Goal: Task Accomplishment & Management: Use online tool/utility

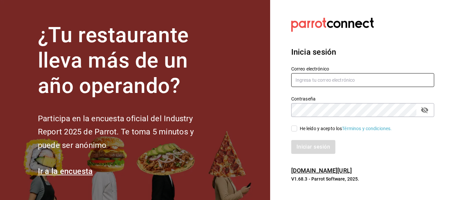
type input "[EMAIL_ADDRESS][PERSON_NAME][DOMAIN_NAME]"
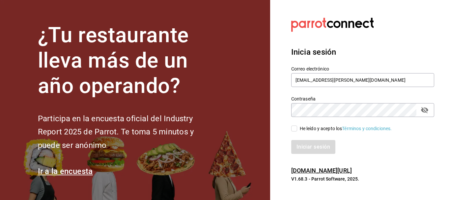
click at [295, 127] on input "He leído y acepto los Términos y condiciones." at bounding box center [294, 129] width 6 height 6
checkbox input "true"
click at [311, 150] on button "Iniciar sesión" at bounding box center [313, 147] width 45 height 14
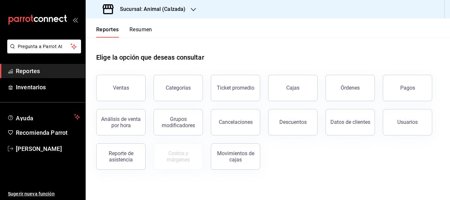
click at [197, 8] on div "Sucursal: Animal (Calzada)" at bounding box center [145, 9] width 108 height 18
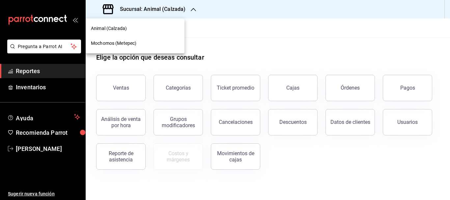
click at [153, 42] on div "Mochomos (Metepec)" at bounding box center [135, 43] width 88 height 7
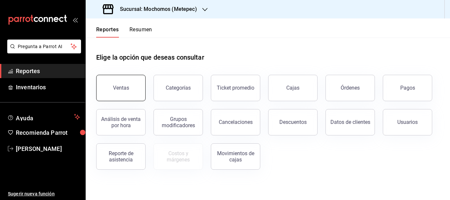
click at [130, 86] on button "Ventas" at bounding box center [120, 88] width 49 height 26
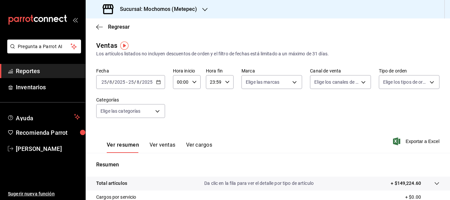
click at [106, 81] on input "25" at bounding box center [104, 81] width 6 height 5
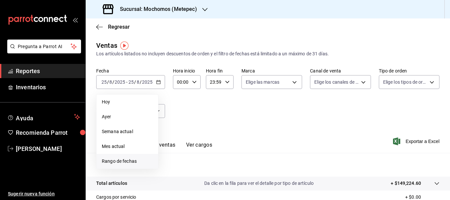
click at [131, 162] on span "Rango de fechas" at bounding box center [127, 161] width 51 height 7
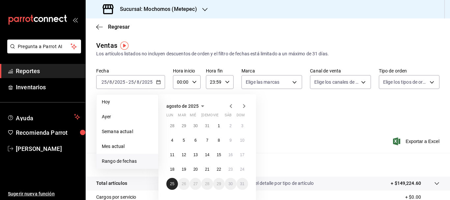
click at [177, 186] on button "25" at bounding box center [173, 184] width 12 height 12
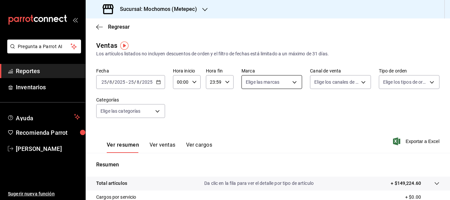
click at [265, 81] on body "Pregunta a Parrot AI Reportes Inventarios Ayuda Recomienda Parrot [PERSON_NAME]…" at bounding box center [225, 100] width 450 height 200
click at [250, 106] on label at bounding box center [248, 108] width 9 height 10
click at [250, 106] on input "checkbox" at bounding box center [247, 108] width 6 height 6
checkbox input "false"
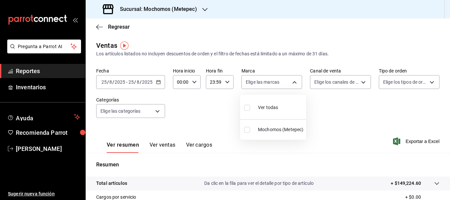
click at [249, 108] on input "checkbox" at bounding box center [247, 108] width 6 height 6
checkbox input "true"
type input "2365f74e-aa6b-4392-bdf2-72765591bddf"
checkbox input "true"
click at [159, 116] on div at bounding box center [225, 100] width 450 height 200
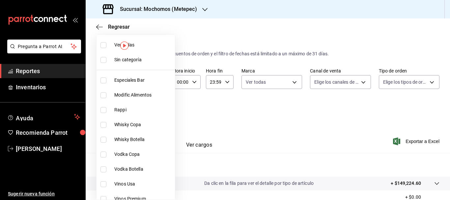
click at [159, 116] on body "Pregunta a Parrot AI Reportes Inventarios Ayuda Recomienda Parrot [PERSON_NAME]…" at bounding box center [225, 100] width 450 height 200
click at [104, 62] on input "checkbox" at bounding box center [104, 60] width 6 height 6
checkbox input "true"
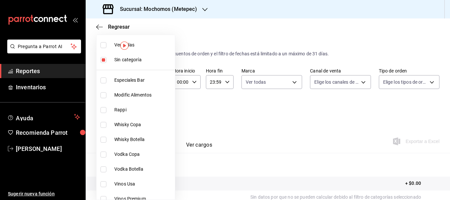
click at [103, 49] on li "Ver todas" at bounding box center [136, 45] width 78 height 15
type input "c9cbc288-c827-488d-81f5-370afefb1912,46081463-7037-4dd2-a9ab-e56ff6a8fa7c,bf958…"
checkbox input "true"
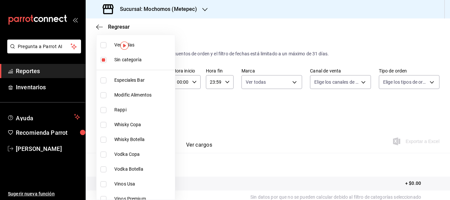
checkbox input "true"
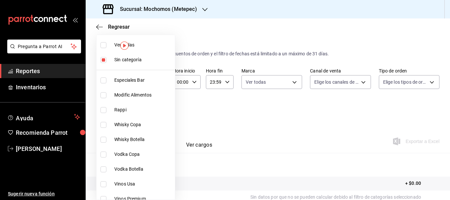
checkbox input "true"
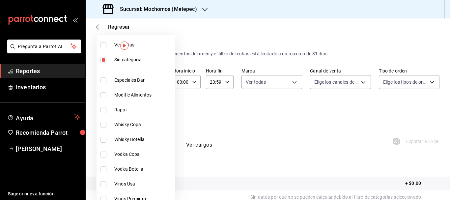
checkbox input "true"
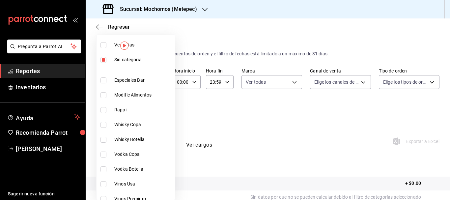
checkbox input "true"
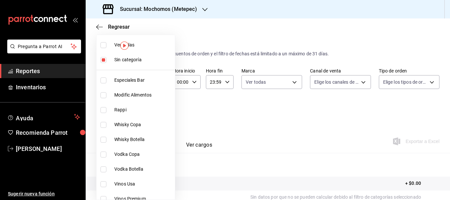
checkbox input "true"
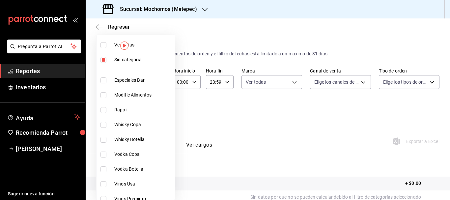
checkbox input "true"
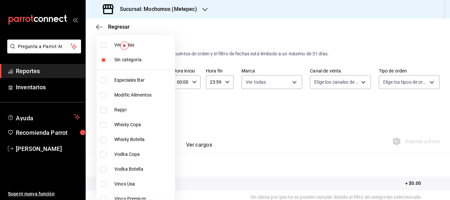
checkbox input "true"
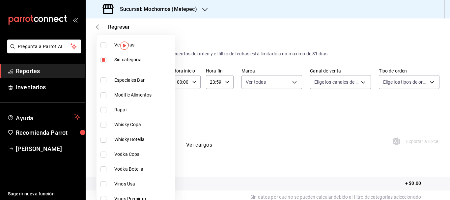
checkbox input "true"
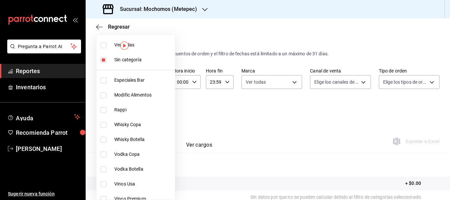
checkbox input "true"
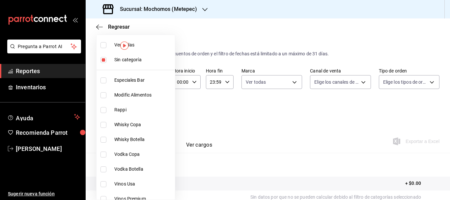
checkbox input "true"
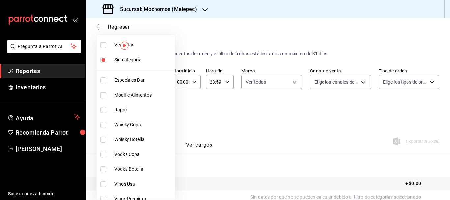
checkbox input "true"
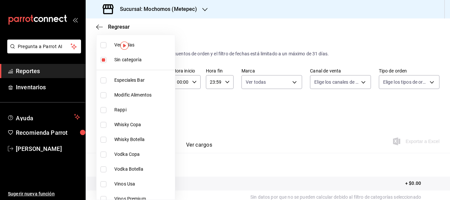
checkbox input "true"
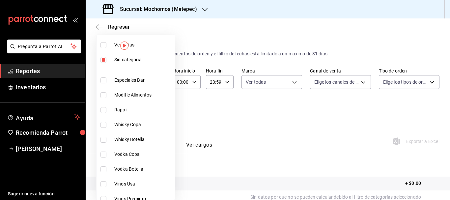
checkbox input "true"
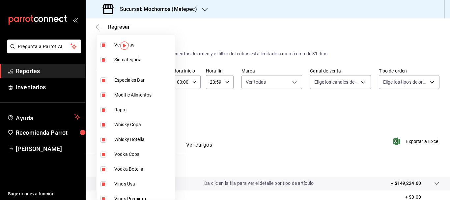
click at [323, 81] on div at bounding box center [225, 100] width 450 height 200
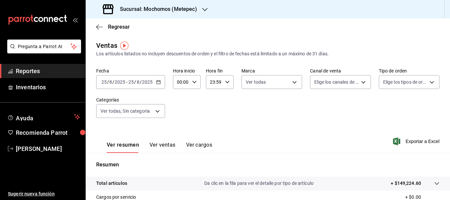
click at [323, 81] on body "Pregunta a Parrot AI Reportes Inventarios Ayuda Recomienda Parrot [PERSON_NAME]…" at bounding box center [225, 100] width 450 height 200
click at [317, 106] on input "checkbox" at bounding box center [315, 108] width 6 height 6
checkbox input "true"
type input "PARROT,UBER_EATS,RAPPI,DIDI_FOOD,ONLINE"
checkbox input "true"
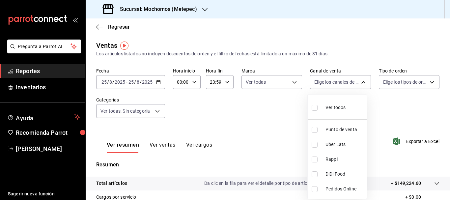
checkbox input "true"
click at [410, 82] on div at bounding box center [225, 100] width 450 height 200
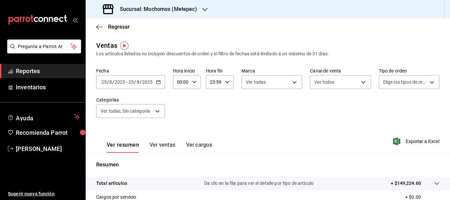
click at [410, 82] on body "Pregunta a Parrot AI Reportes Inventarios Ayuda Recomienda Parrot [PERSON_NAME]…" at bounding box center [225, 100] width 450 height 200
click at [384, 110] on input "checkbox" at bounding box center [383, 108] width 6 height 6
checkbox input "true"
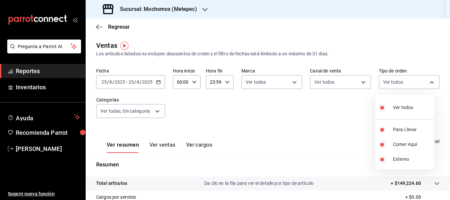
type input "3a236ed8-2e24-47ca-8e59-ead494492482,da8509e8-5fca-4f62-958e-973104937870,EXTER…"
checkbox input "true"
click at [280, 141] on div at bounding box center [225, 100] width 450 height 200
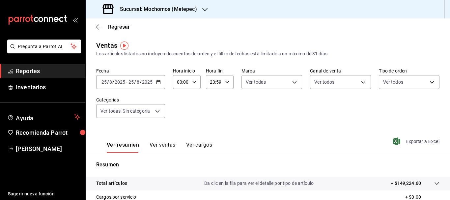
click at [407, 143] on span "Exportar a Excel" at bounding box center [417, 141] width 45 height 8
click at [102, 82] on input "25" at bounding box center [104, 81] width 6 height 5
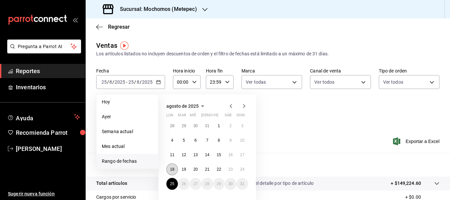
click at [170, 167] on button "18" at bounding box center [173, 170] width 12 height 12
click at [169, 183] on button "25" at bounding box center [173, 184] width 12 height 12
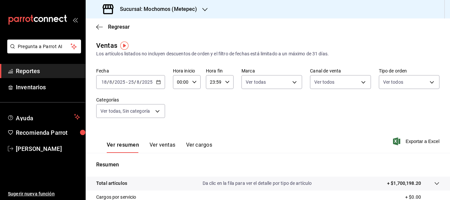
click at [103, 81] on input "18" at bounding box center [104, 81] width 6 height 5
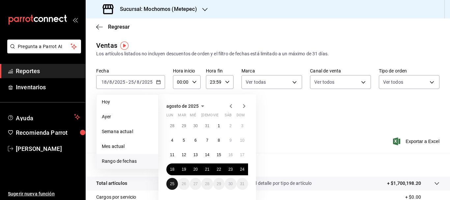
click at [173, 184] on abbr "25" at bounding box center [172, 184] width 4 height 5
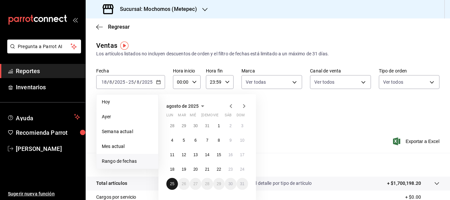
click at [173, 184] on abbr "25" at bounding box center [172, 184] width 4 height 5
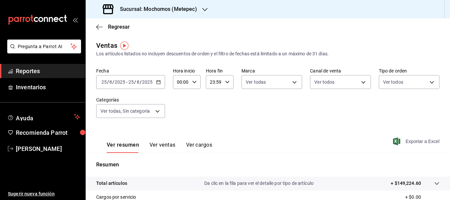
click at [422, 144] on span "Exportar a Excel" at bounding box center [417, 141] width 45 height 8
